Goal: Task Accomplishment & Management: Manage account settings

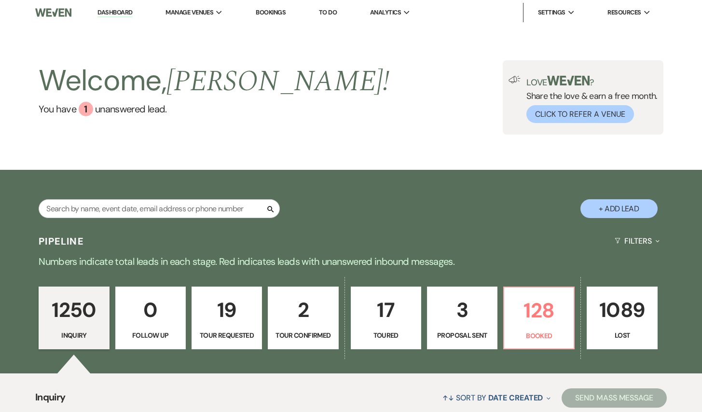
click at [136, 198] on div "Search + Add Lead" at bounding box center [351, 201] width 694 height 52
click at [135, 207] on input "text" at bounding box center [159, 208] width 241 height 19
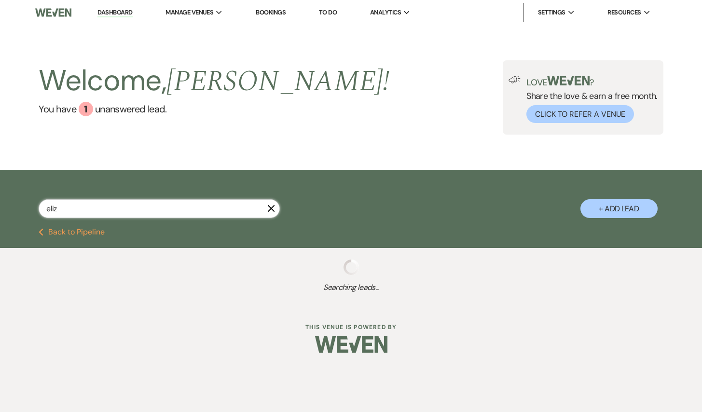
type input "[PERSON_NAME]"
select select "5"
select select "8"
select select "1"
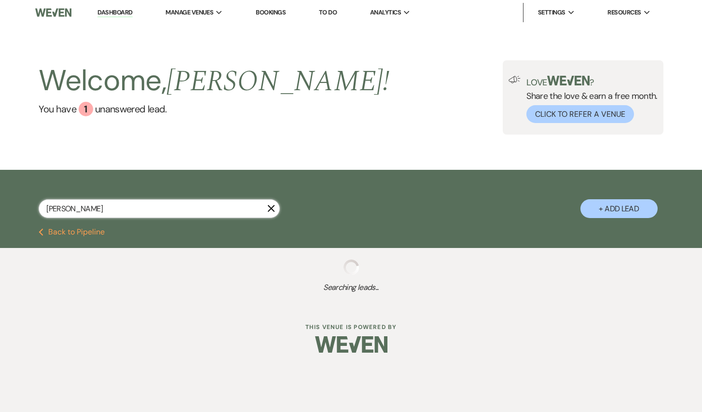
select select "8"
select select "5"
select select "8"
select select "6"
select select "8"
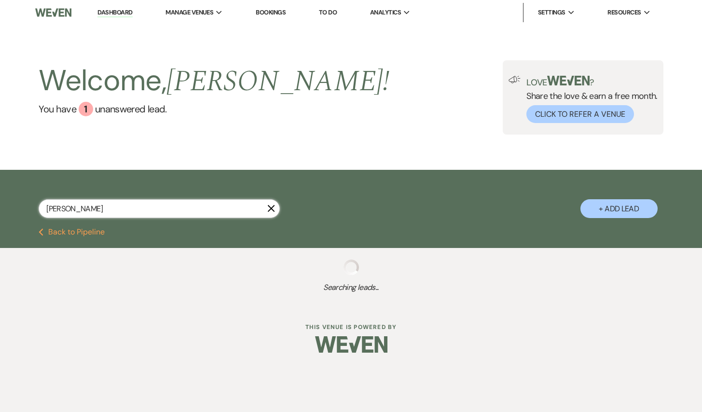
select select "5"
select select "8"
select select "5"
select select "8"
select select "3"
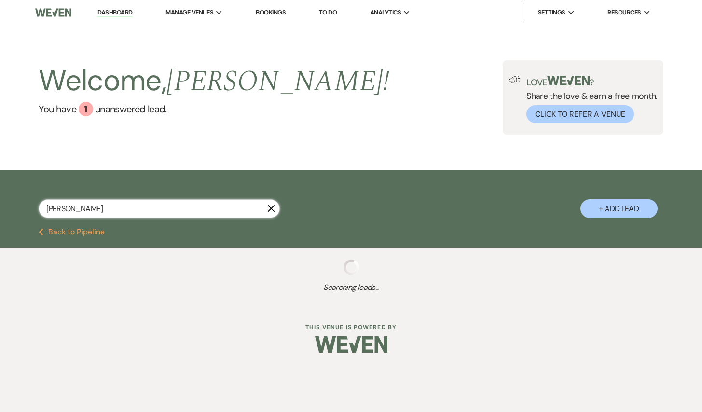
select select "8"
select select "6"
select select "8"
select select "5"
select select "8"
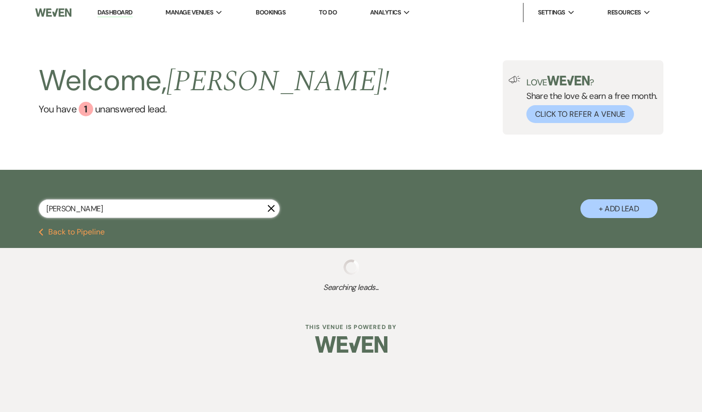
select select "8"
select select "5"
select select "8"
select select "6"
select select "8"
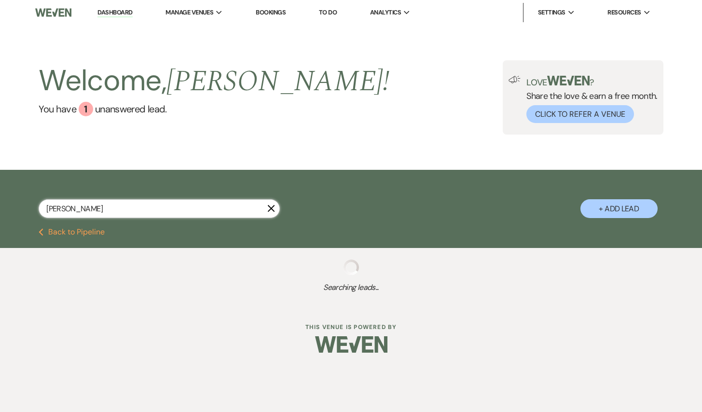
select select "6"
select select "8"
select select "5"
select select "8"
select select "6"
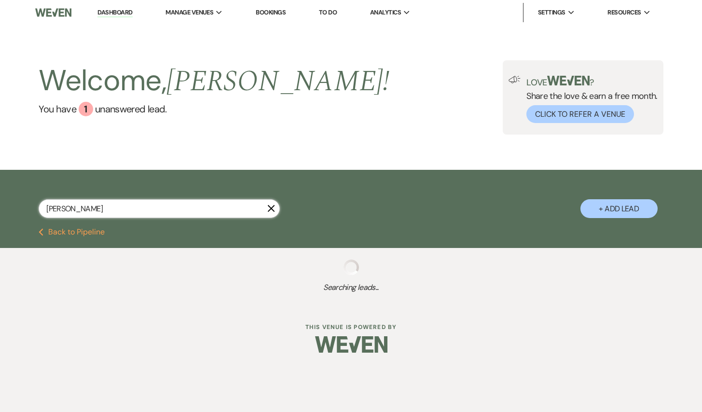
select select "8"
select select "5"
select select "8"
select select "6"
select select "8"
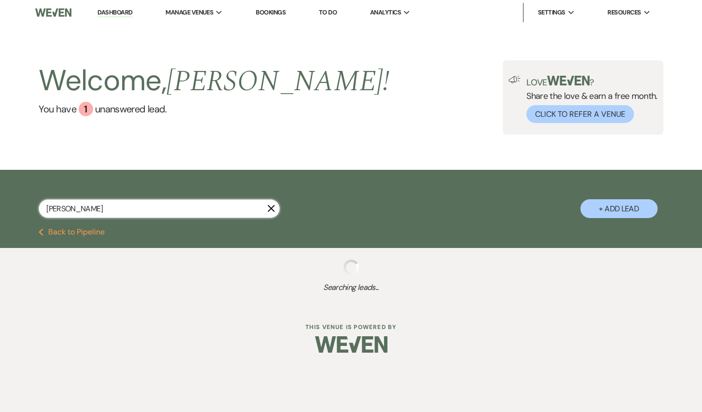
select select "6"
select select "8"
select select "6"
select select "8"
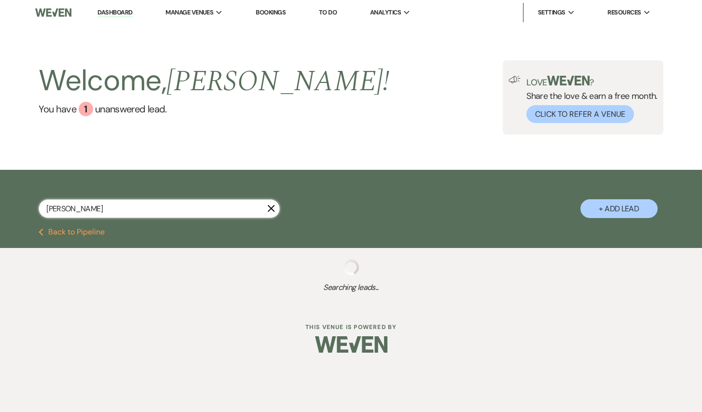
select select "4"
select select "8"
select select "6"
select select "8"
select select "6"
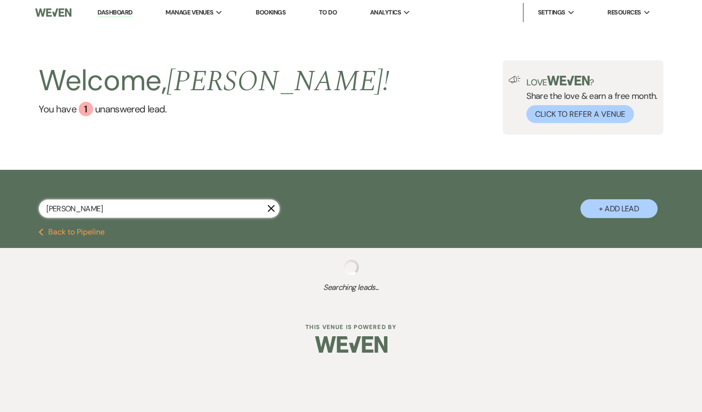
select select "8"
select select "5"
select select "8"
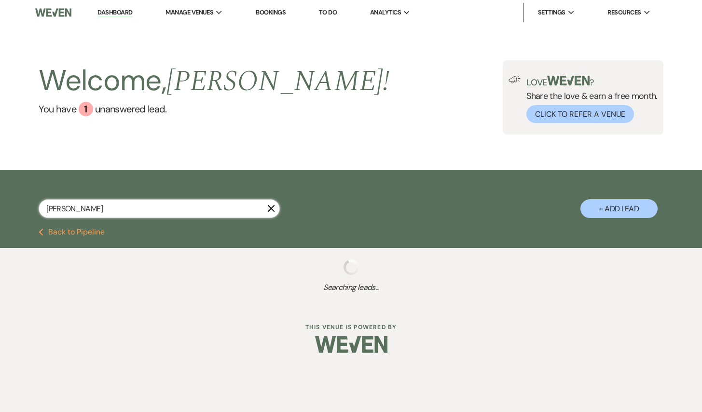
select select "11"
select select "8"
select select "2"
select select "8"
select select "2"
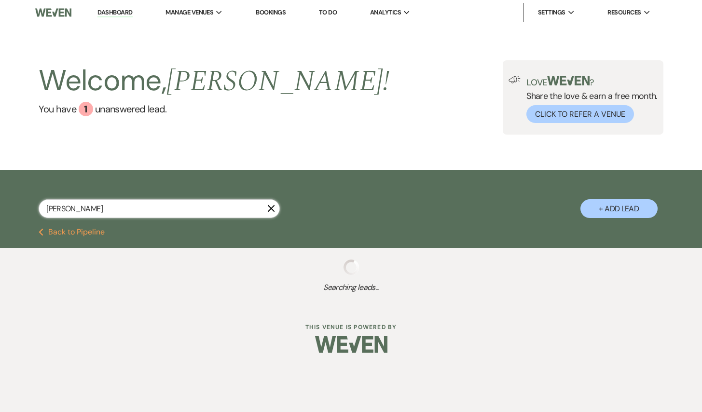
select select "8"
select select "2"
select select "8"
select select "2"
select select "8"
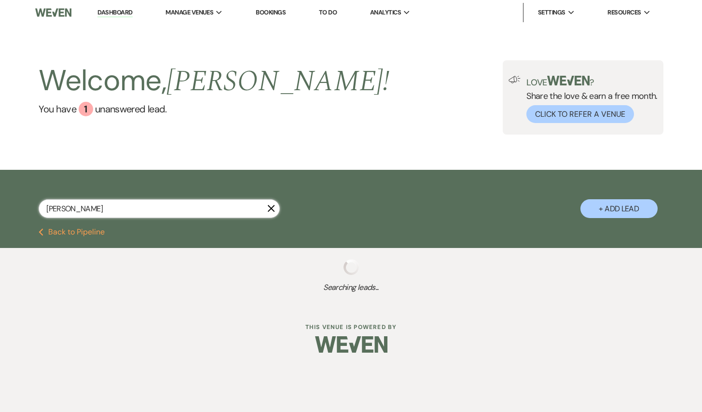
select select "2"
select select "8"
select select "2"
select select "8"
select select "2"
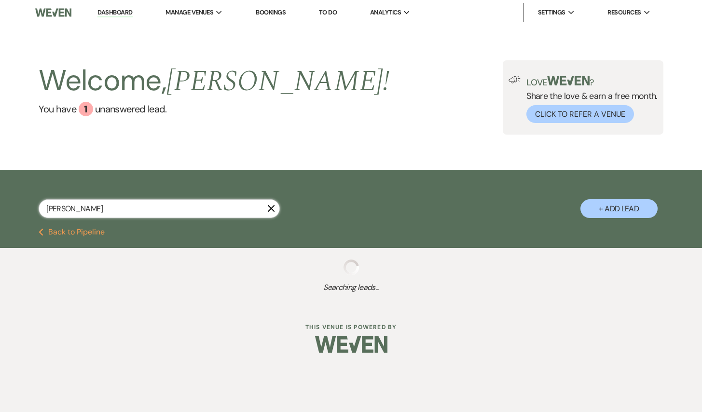
select select "8"
select select "2"
select select "8"
select select "2"
select select "8"
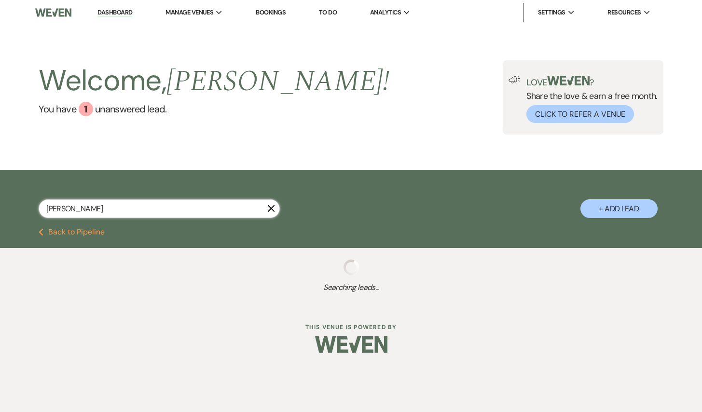
select select "2"
select select "8"
select select "2"
select select "8"
select select "2"
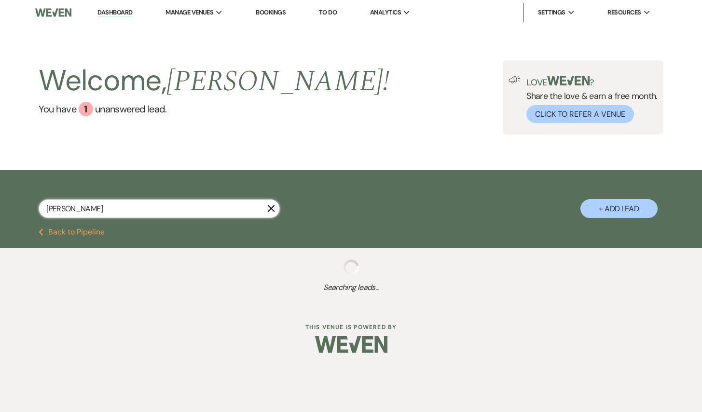
select select "8"
select select "2"
select select "8"
select select "2"
select select "8"
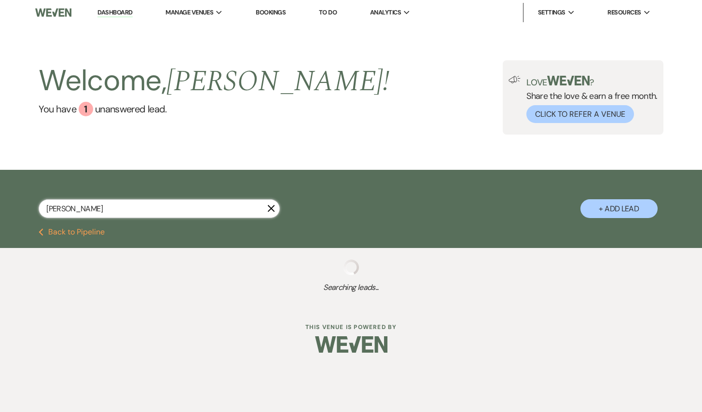
select select "2"
select select "8"
select select "2"
select select "8"
select select "2"
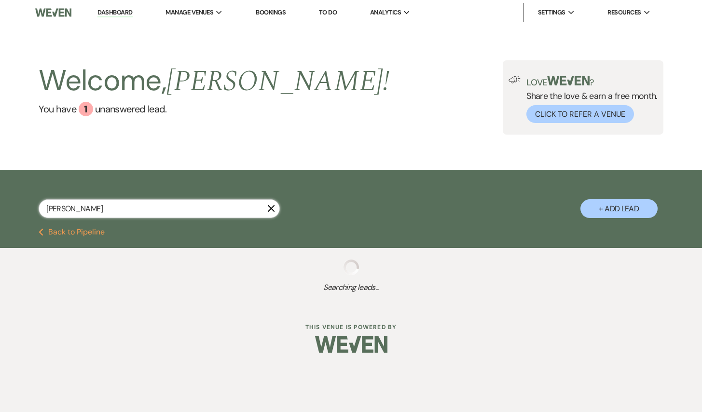
select select "8"
select select "2"
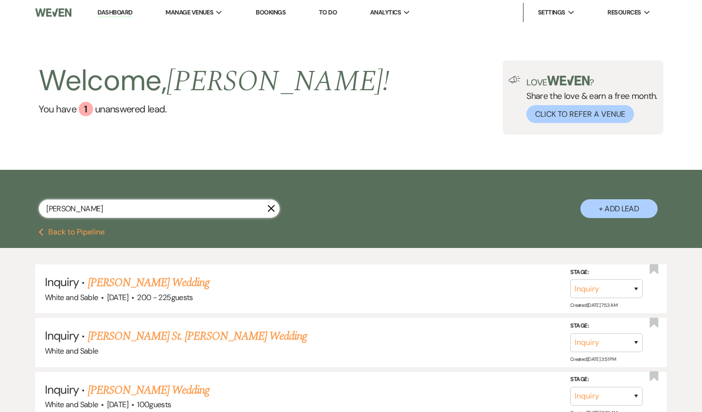
select select "5"
select select "8"
select select "5"
select select "8"
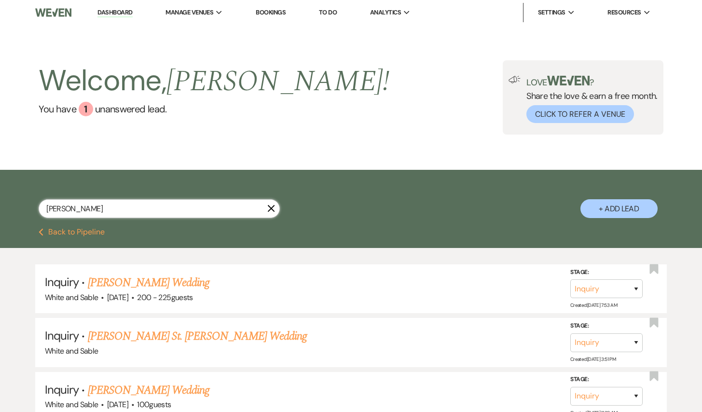
select select "8"
select select "2"
select select "8"
select select "2"
select select "8"
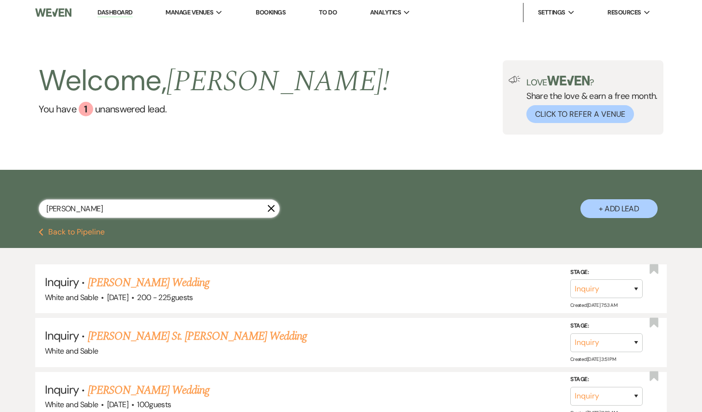
select select "2"
select select "8"
select select "2"
select select "8"
select select "2"
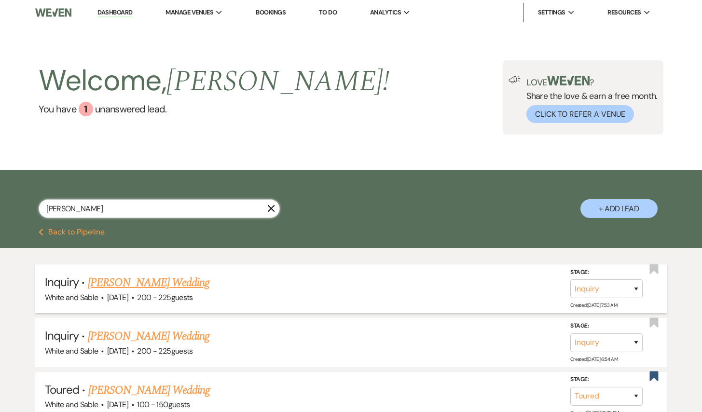
type input "[PERSON_NAME]"
click at [142, 275] on link "[PERSON_NAME] Wedding" at bounding box center [149, 282] width 122 height 17
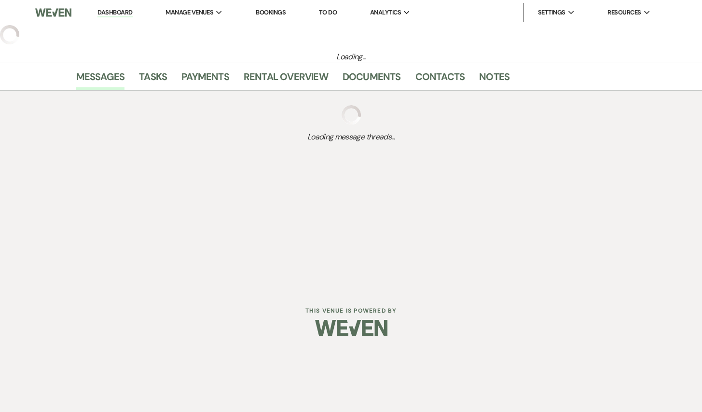
select select "5"
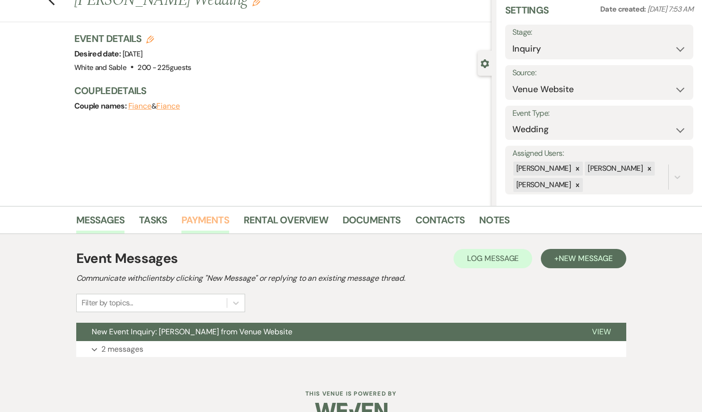
scroll to position [58, 0]
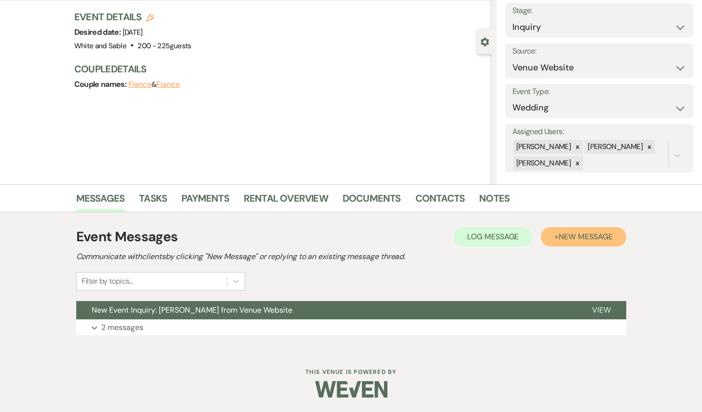
click at [567, 241] on span "New Message" at bounding box center [585, 236] width 54 height 10
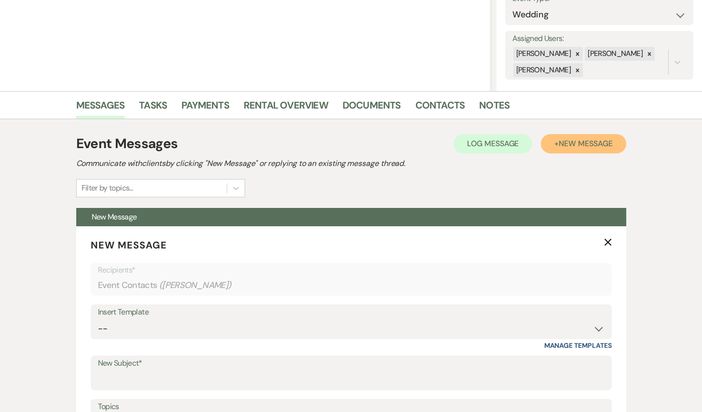
scroll to position [234, 0]
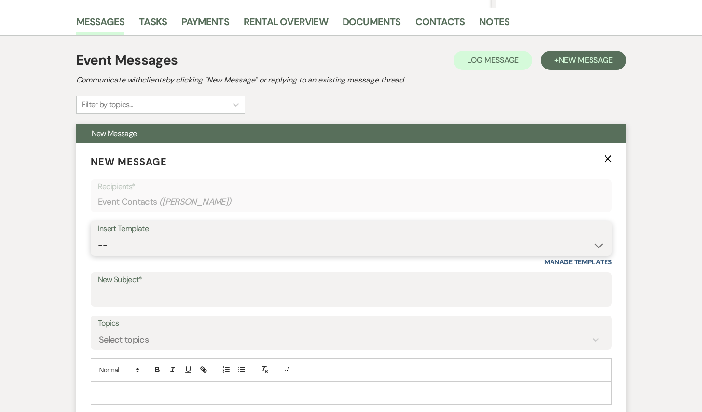
click at [242, 252] on select "-- Inquiry Response (Venue Guide) Schedule - Venue Tour Appt Confirmation Sched…" at bounding box center [351, 245] width 506 height 19
select select "4647"
click at [98, 236] on select "-- Inquiry Response (Venue Guide) Schedule - Venue Tour Appt Confirmation Sched…" at bounding box center [351, 245] width 506 height 19
type input "Your Upcoming Tour at White & Sable!"
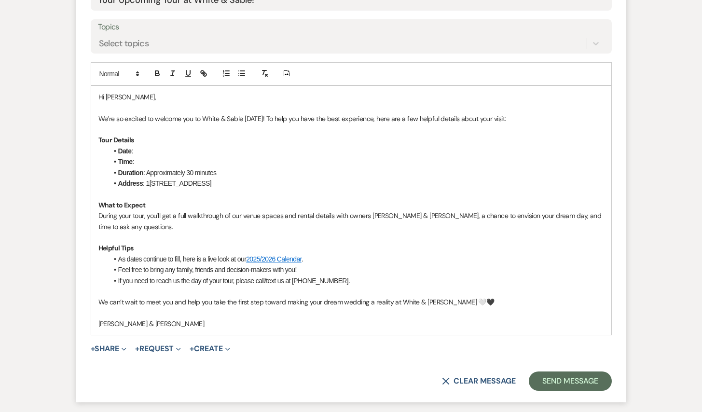
scroll to position [531, 0]
click at [202, 156] on li "Time :" at bounding box center [356, 160] width 496 height 11
click at [193, 147] on li "Date :" at bounding box center [356, 150] width 496 height 11
click at [183, 159] on li "Time :" at bounding box center [356, 160] width 496 height 11
drag, startPoint x: 271, startPoint y: 160, endPoint x: 162, endPoint y: 163, distance: 109.5
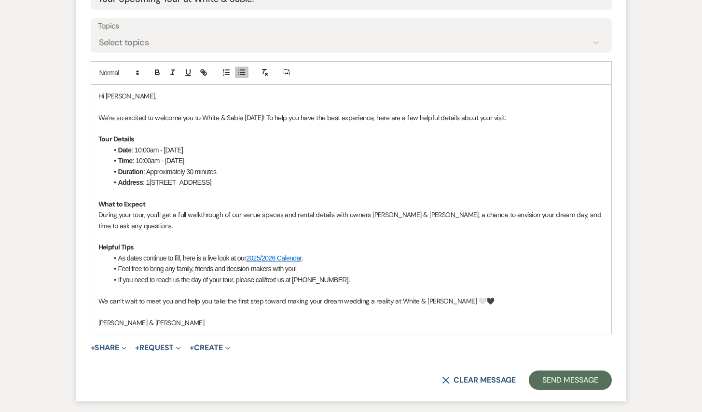
click at [162, 163] on li "Time : 10:00am - [DATE]" at bounding box center [356, 160] width 496 height 11
drag, startPoint x: 165, startPoint y: 149, endPoint x: 134, endPoint y: 147, distance: 31.4
click at [134, 147] on li "Date : 10:00am - [DATE]" at bounding box center [356, 150] width 496 height 11
click at [254, 117] on p "We’re so excited to welcome you to White & Sable [DATE]! To help you have the b…" at bounding box center [350, 117] width 505 height 11
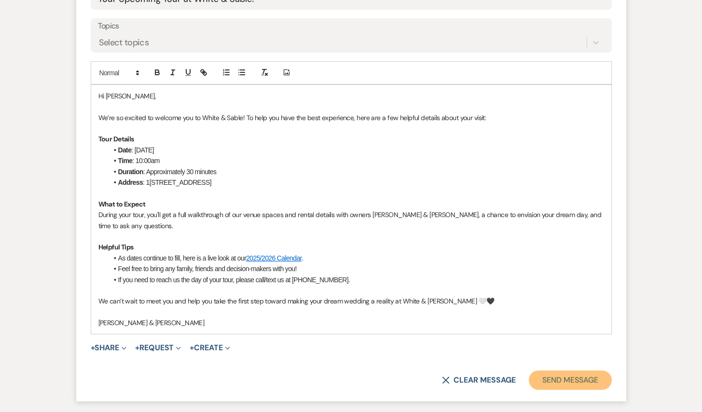
click at [544, 378] on button "Send Message" at bounding box center [569, 379] width 82 height 19
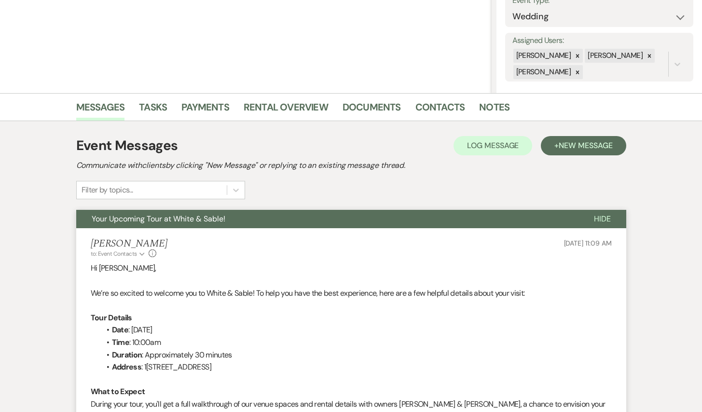
scroll to position [0, 0]
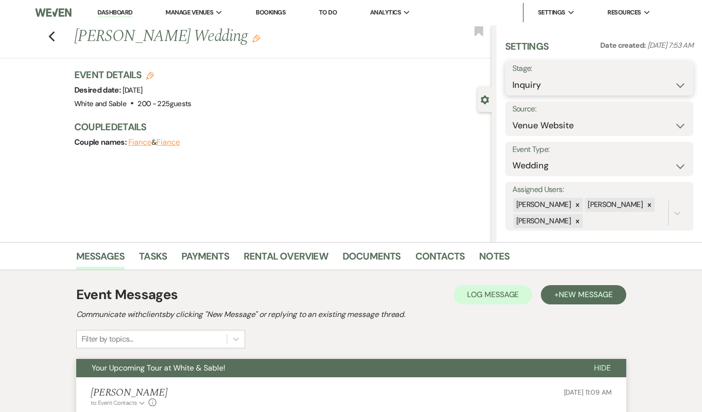
click at [573, 84] on select "Inquiry Follow Up Tour Requested Tour Confirmed Toured Proposal Sent Booked Lost" at bounding box center [599, 85] width 174 height 19
select select "2"
click at [512, 76] on select "Inquiry Follow Up Tour Requested Tour Confirmed Toured Proposal Sent Booked Lost" at bounding box center [599, 85] width 174 height 19
click at [479, 29] on use "button" at bounding box center [478, 31] width 9 height 10
click at [672, 90] on div "Save" at bounding box center [670, 78] width 43 height 35
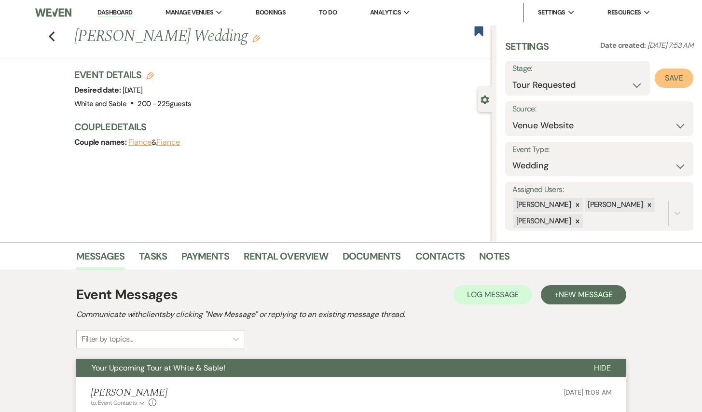
click at [671, 80] on button "Save" at bounding box center [673, 77] width 39 height 19
click at [50, 37] on use "button" at bounding box center [51, 36] width 6 height 11
select select "2"
select select "5"
select select "8"
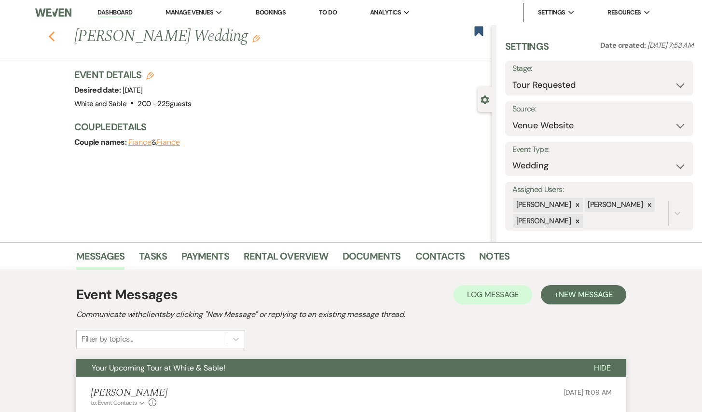
select select "5"
select select "8"
select select "2"
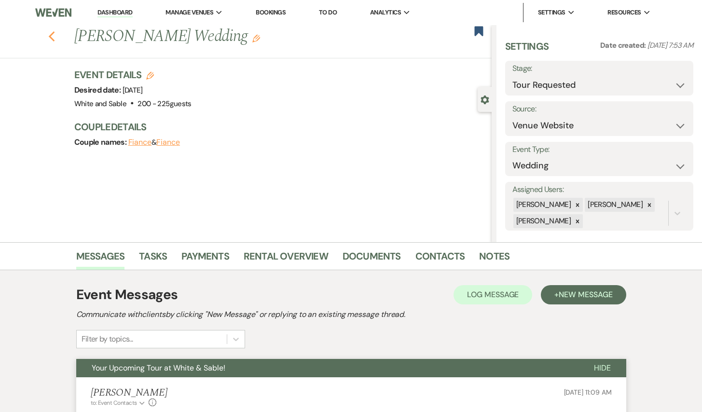
select select "8"
select select "2"
select select "8"
select select "2"
select select "8"
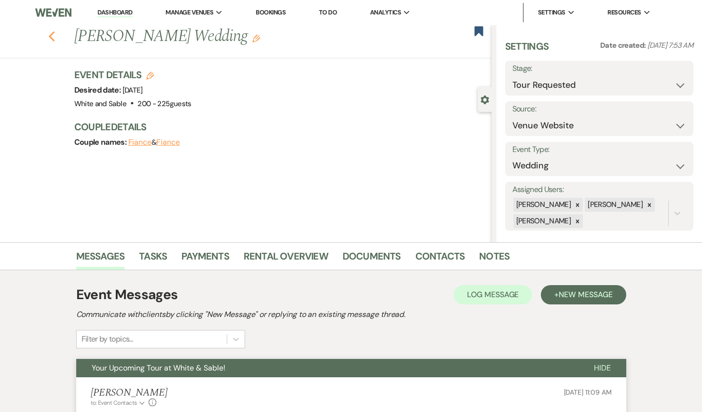
select select "2"
select select "8"
select select "2"
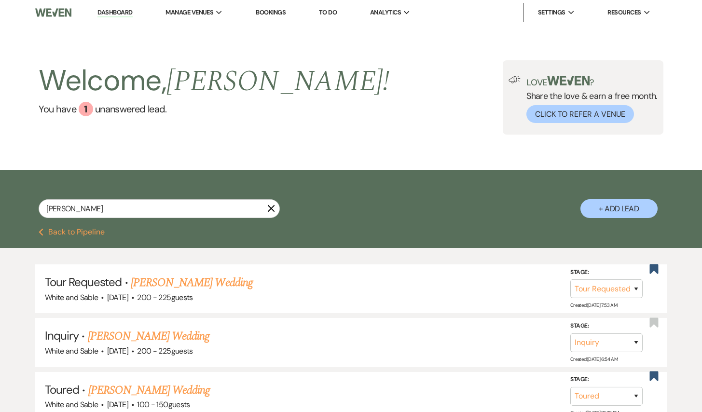
click at [117, 6] on li "Dashboard" at bounding box center [115, 12] width 44 height 19
click at [114, 11] on link "Dashboard" at bounding box center [114, 12] width 35 height 9
select select "2"
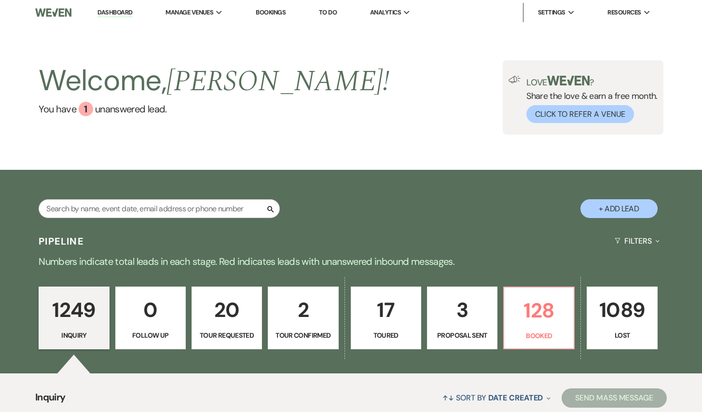
click at [122, 14] on link "Dashboard" at bounding box center [114, 12] width 35 height 9
